Goal: Task Accomplishment & Management: Manage account settings

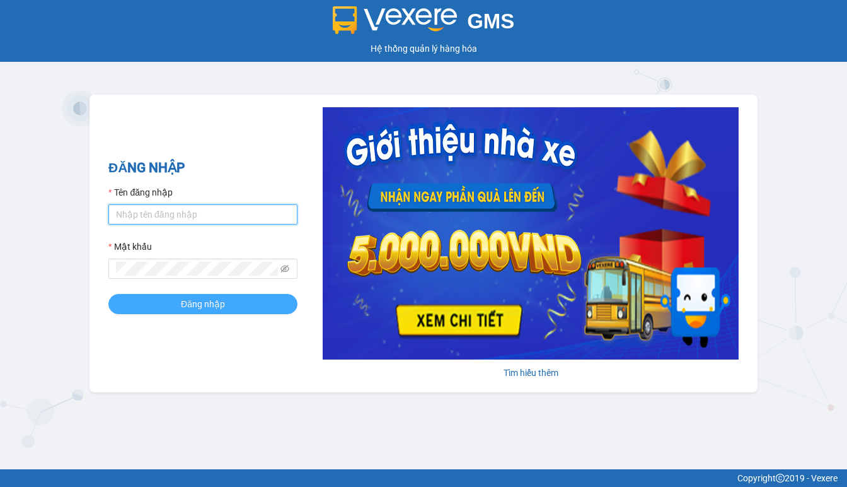
type input "thanh.duyquy"
click at [170, 301] on button "Đăng nhập" at bounding box center [202, 304] width 189 height 20
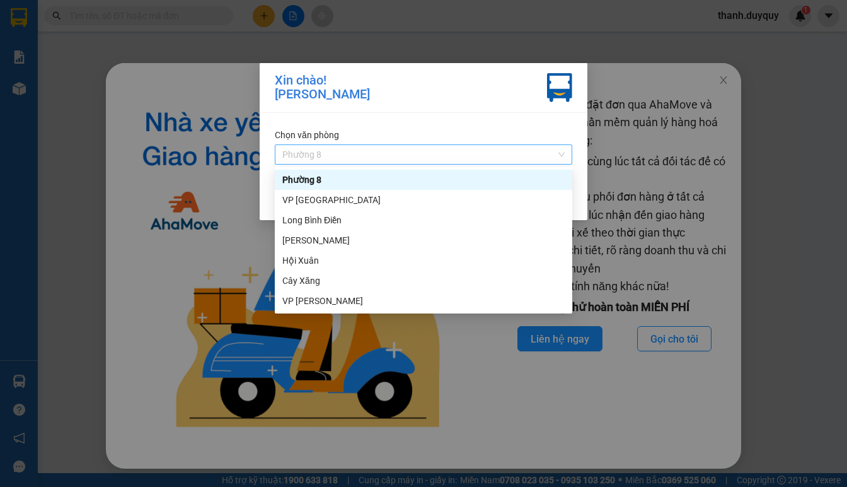
click at [563, 149] on span "Phường 8" at bounding box center [423, 154] width 282 height 19
click at [450, 197] on div "VP [GEOGRAPHIC_DATA]" at bounding box center [423, 200] width 282 height 14
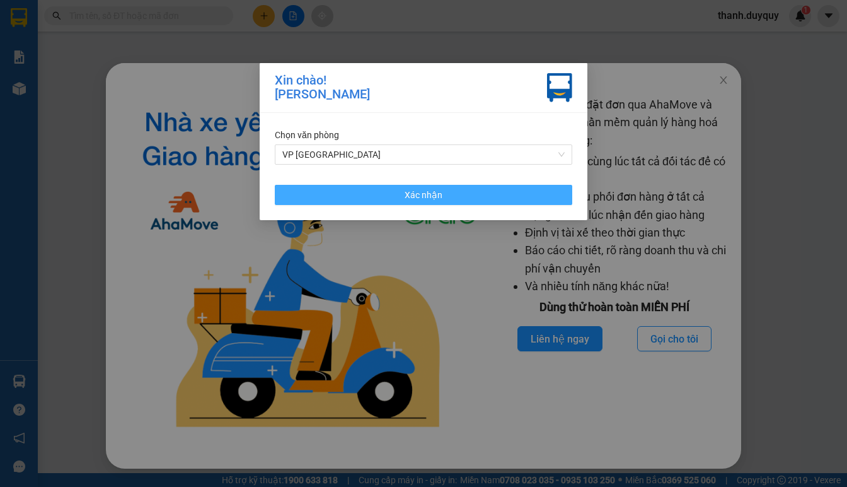
click at [406, 198] on span "Xác nhận" at bounding box center [424, 195] width 38 height 14
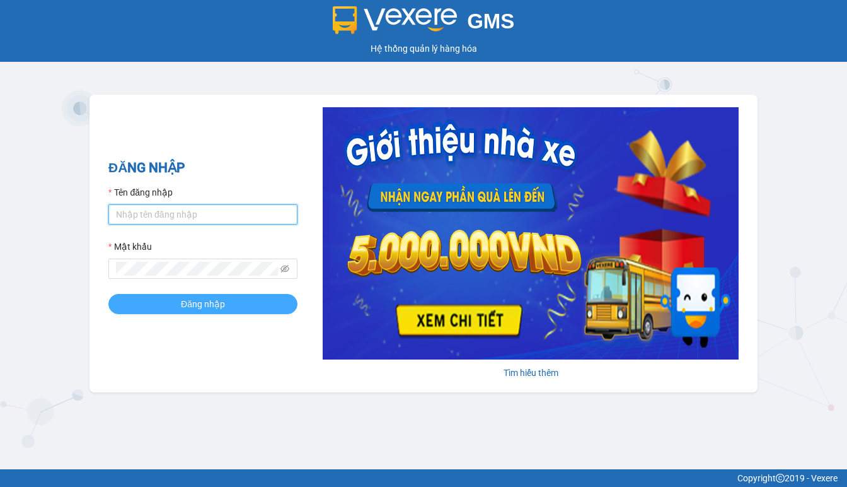
type input "thanh.duyquy"
click at [198, 311] on span "Đăng nhập" at bounding box center [203, 304] width 44 height 14
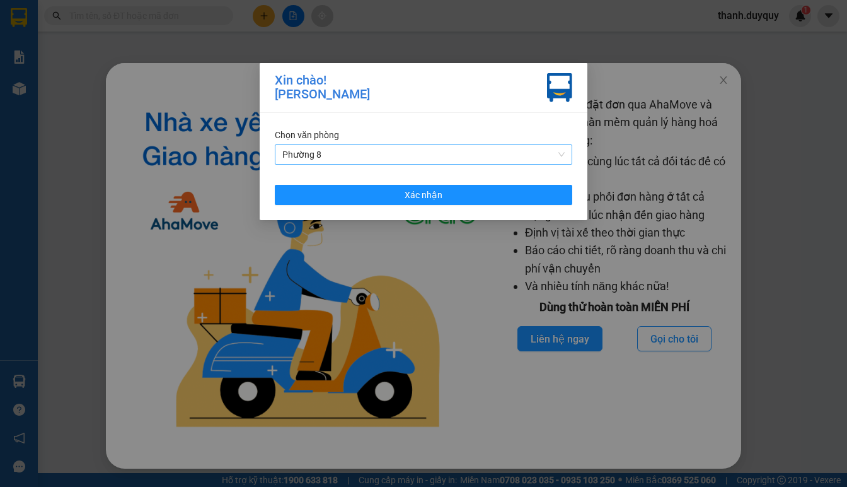
click at [567, 151] on div "Phường 8" at bounding box center [424, 154] width 298 height 20
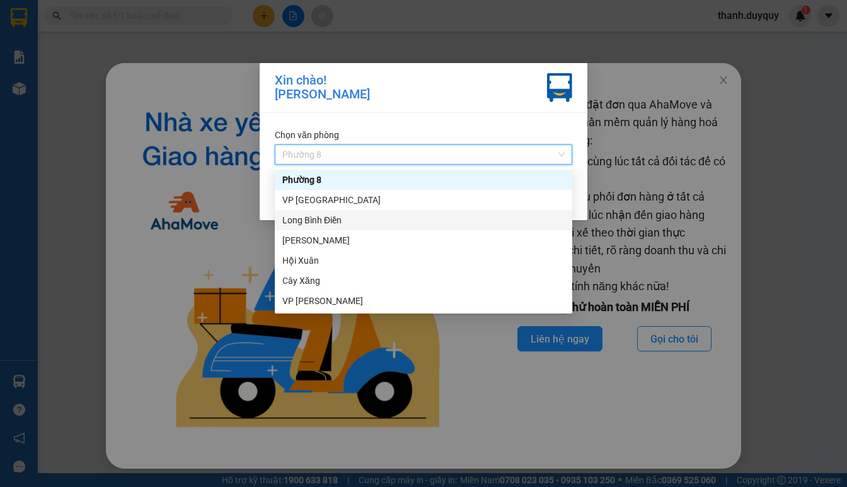
click at [319, 216] on div "Long Bình Điền" at bounding box center [423, 220] width 282 height 14
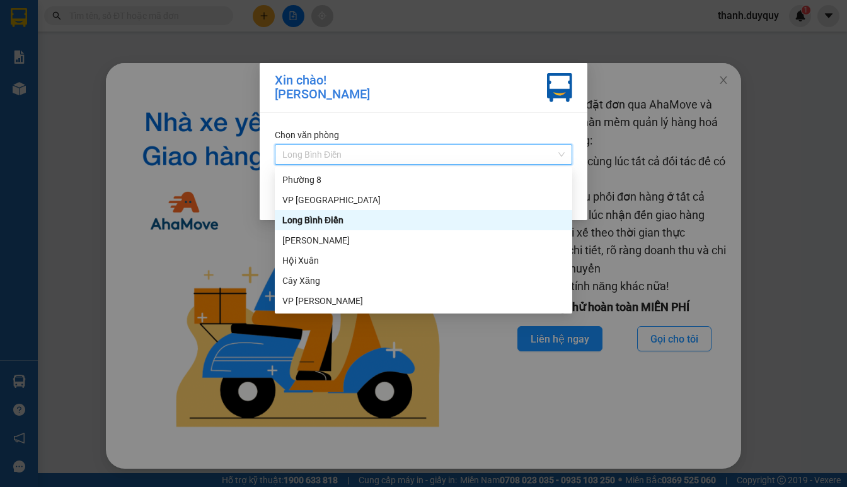
click at [565, 152] on div "Long Bình Điền" at bounding box center [424, 154] width 298 height 20
click at [325, 195] on div "VP [GEOGRAPHIC_DATA]" at bounding box center [423, 200] width 282 height 14
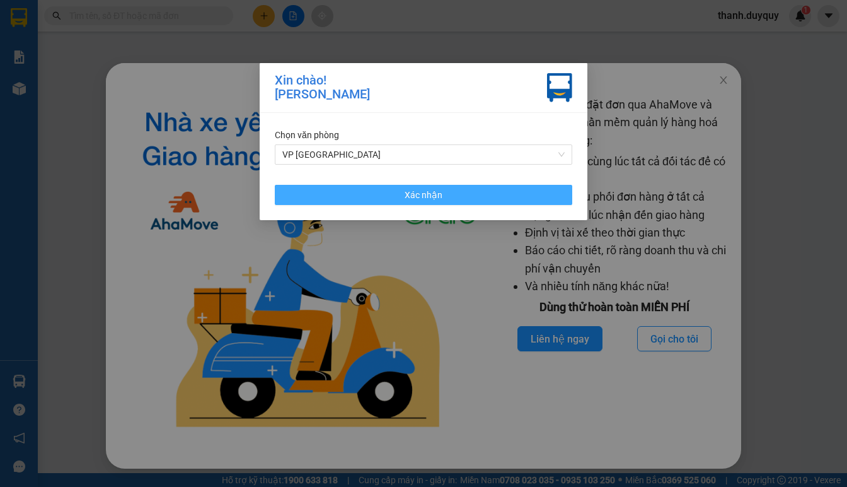
click at [429, 192] on span "Xác nhận" at bounding box center [424, 195] width 38 height 14
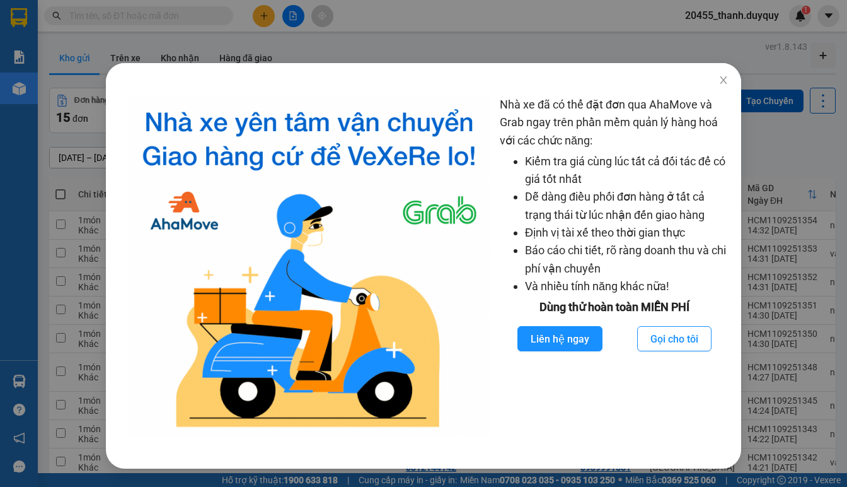
click at [78, 38] on div "Nhà xe đã có thể đặt đơn qua AhaMove và Grab ngay trên phần mềm quản lý hàng ho…" at bounding box center [423, 243] width 847 height 487
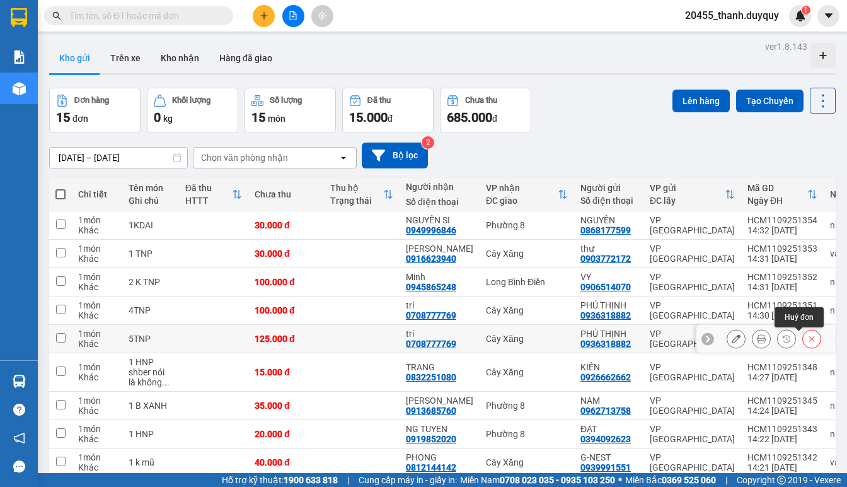
click at [810, 339] on icon at bounding box center [813, 339] width 6 height 6
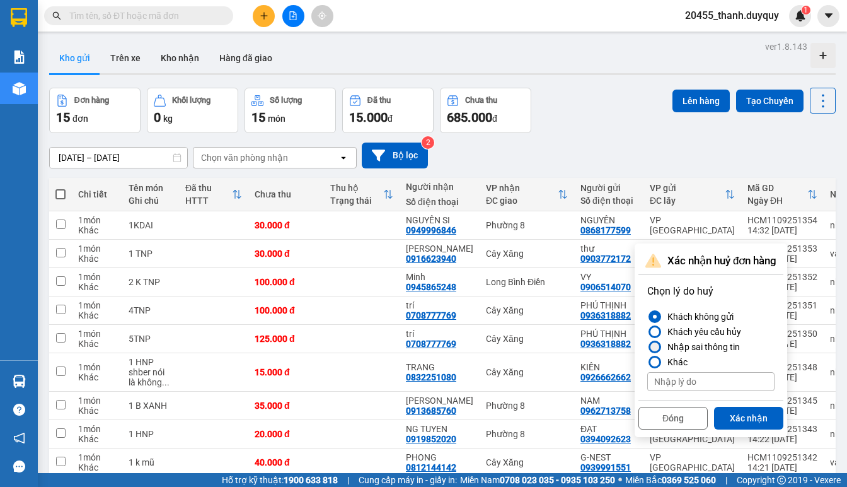
click at [651, 346] on div at bounding box center [655, 346] width 9 height 9
click at [648, 347] on input "Nhập sai thông tin" at bounding box center [648, 347] width 0 height 0
click at [731, 416] on button "Xác nhận" at bounding box center [748, 418] width 69 height 23
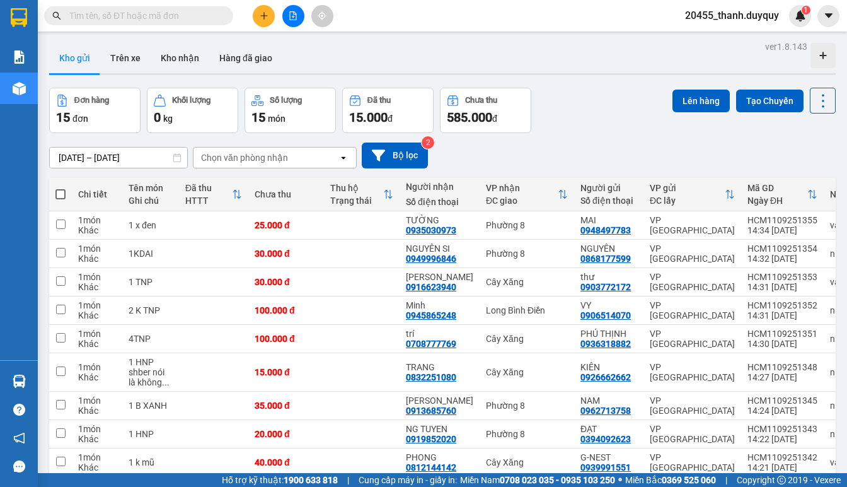
scroll to position [92, 0]
